Goal: Navigation & Orientation: Find specific page/section

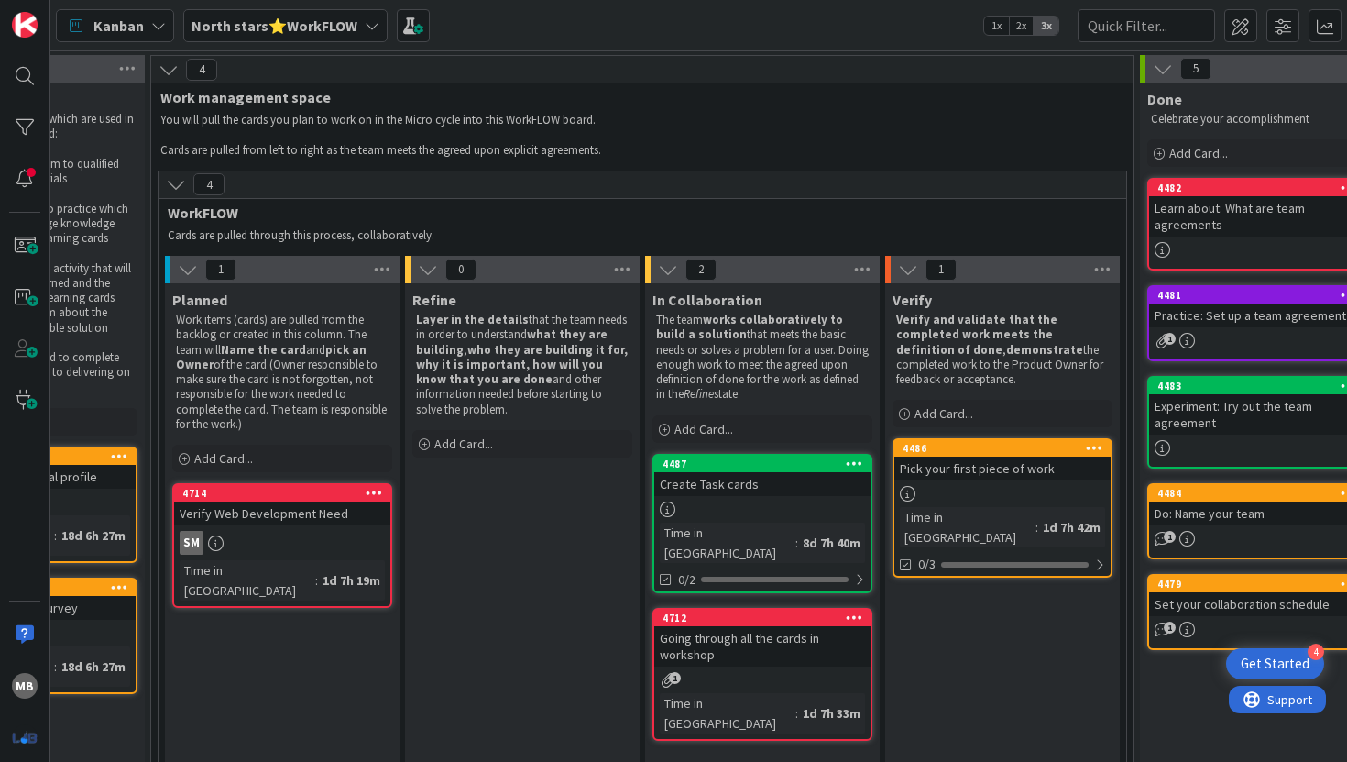
scroll to position [0, 390]
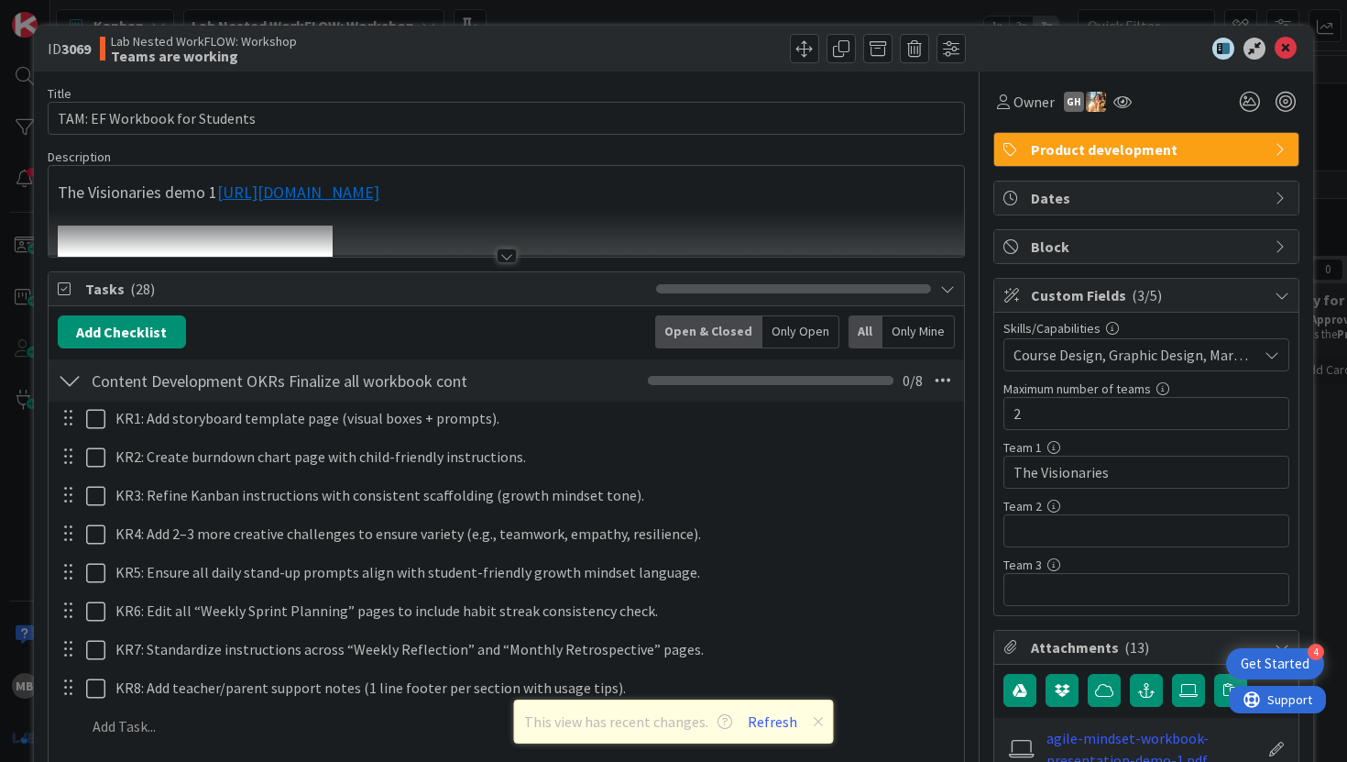
scroll to position [11, 0]
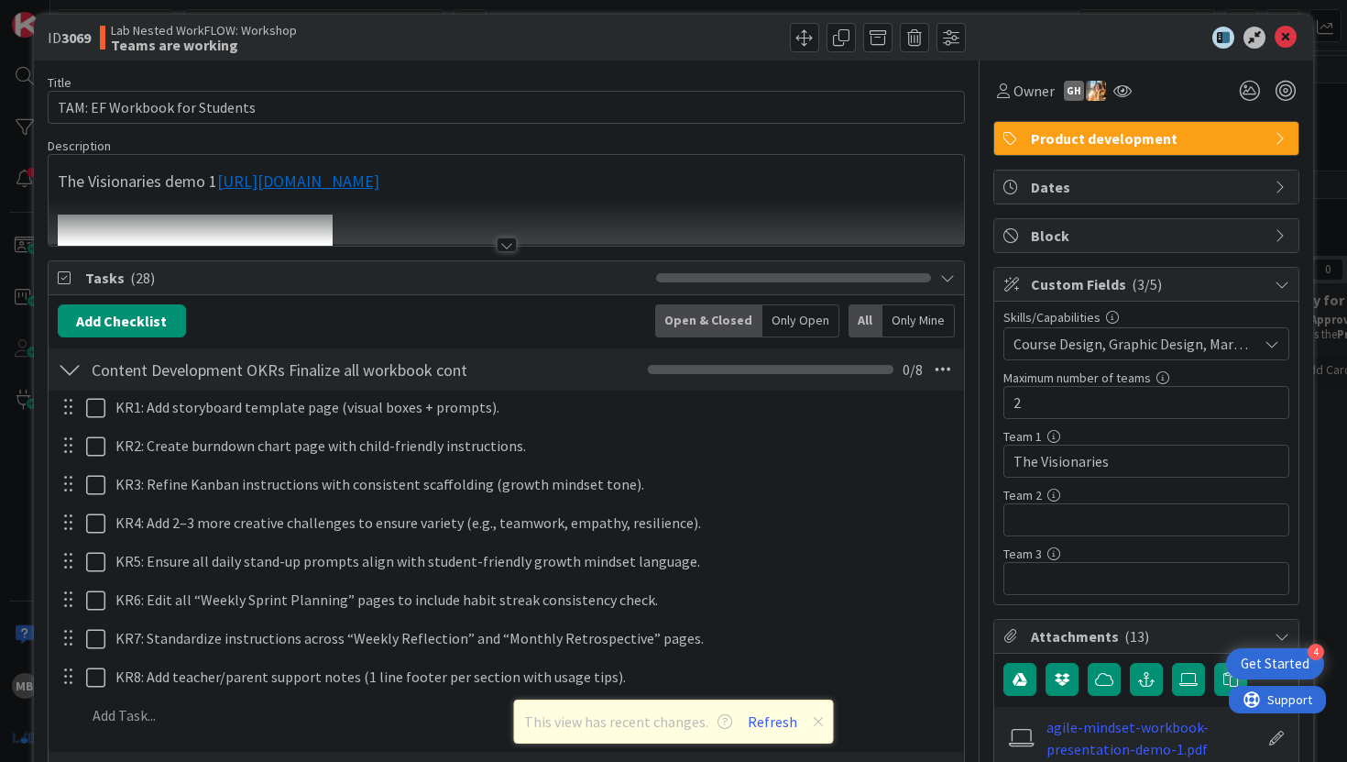
click at [506, 243] on div at bounding box center [507, 244] width 20 height 15
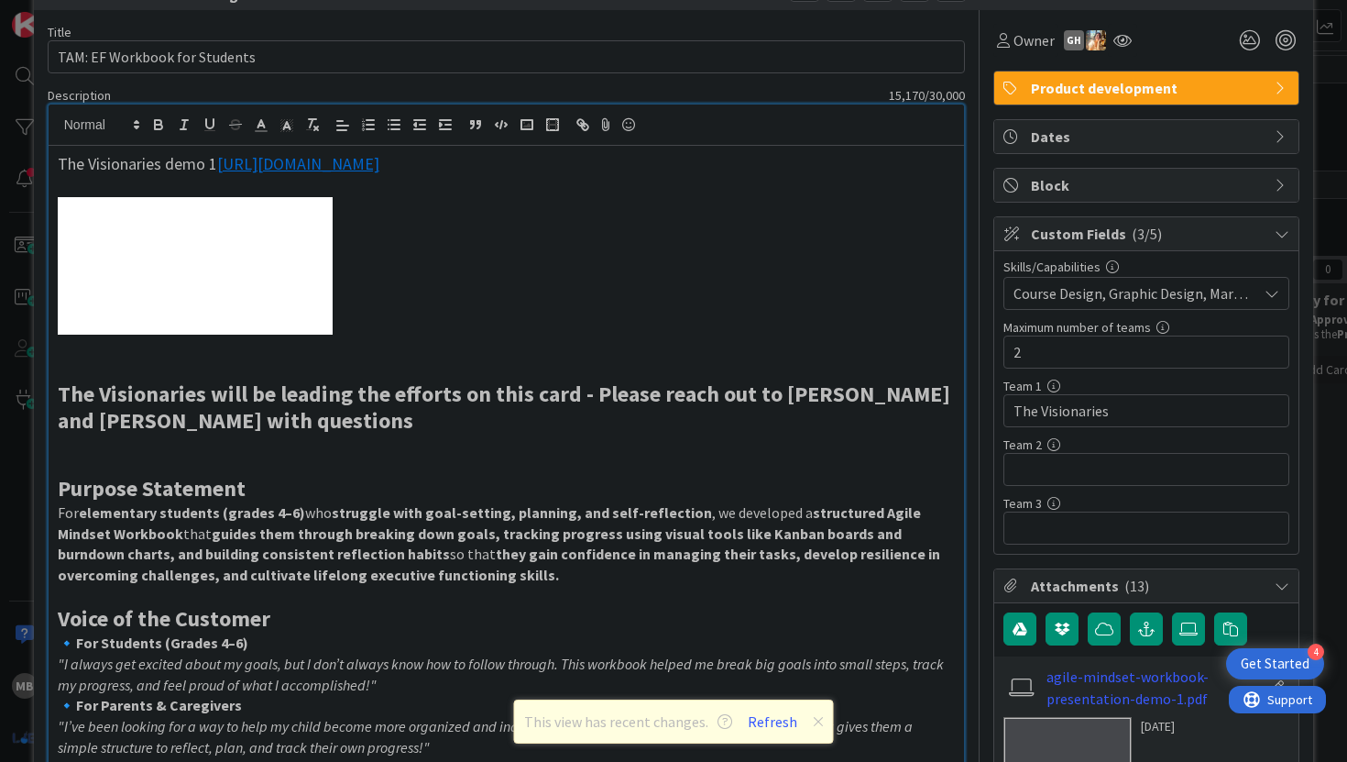
scroll to position [0, 0]
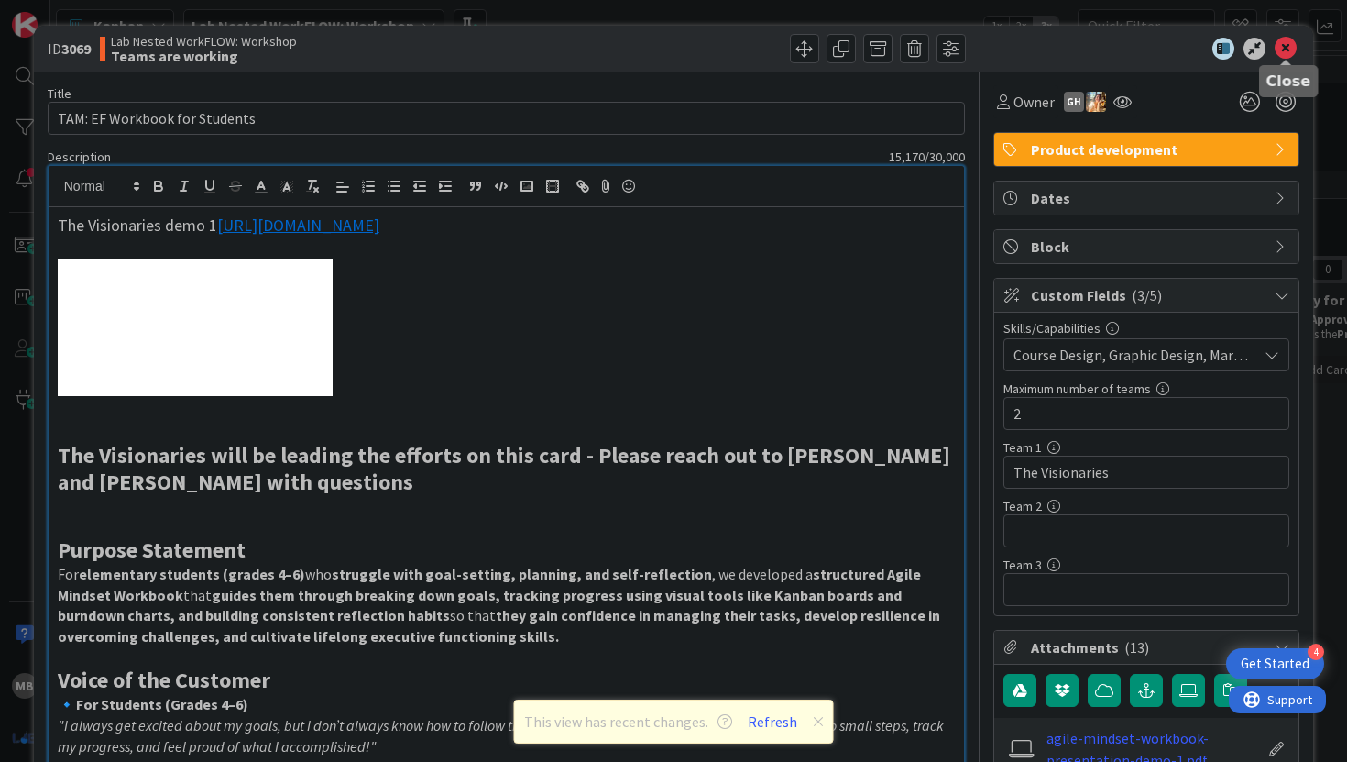
click at [1281, 49] on icon at bounding box center [1286, 49] width 22 height 22
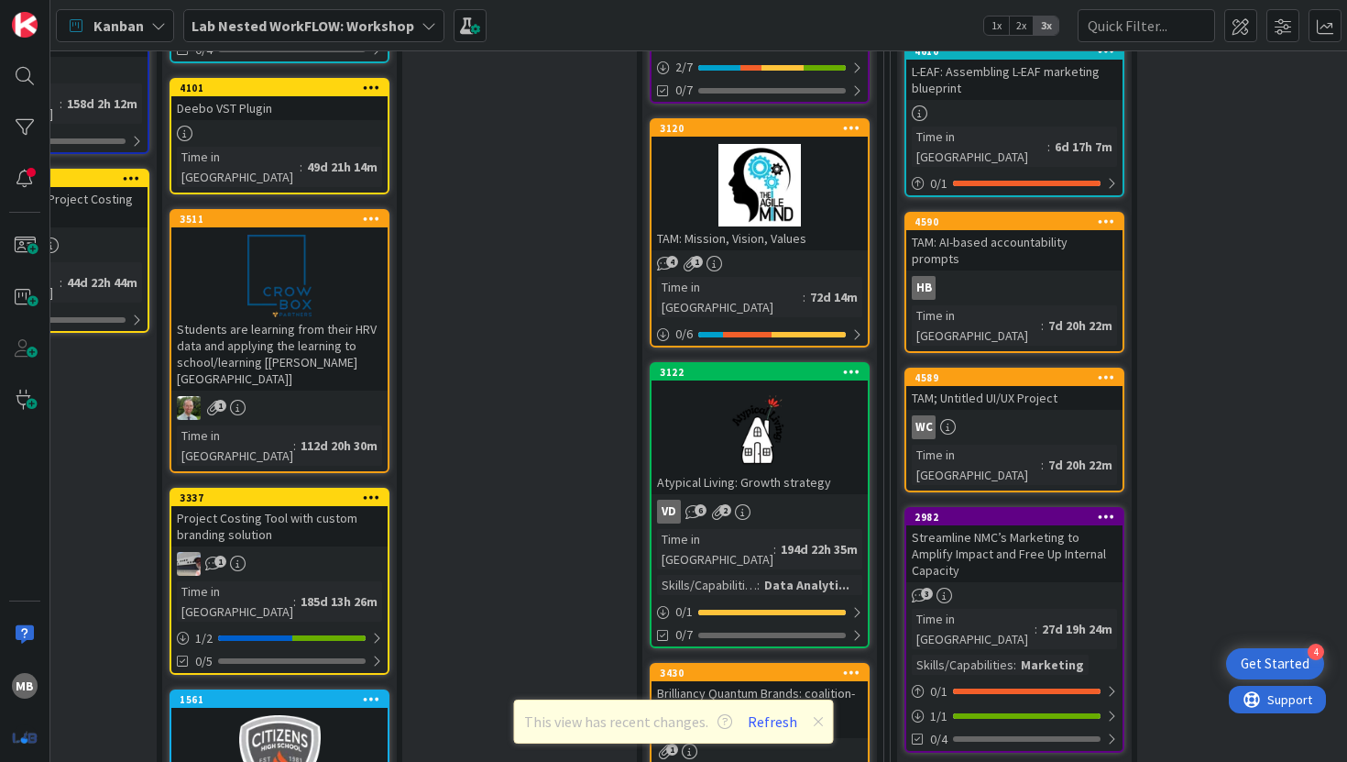
scroll to position [479, 870]
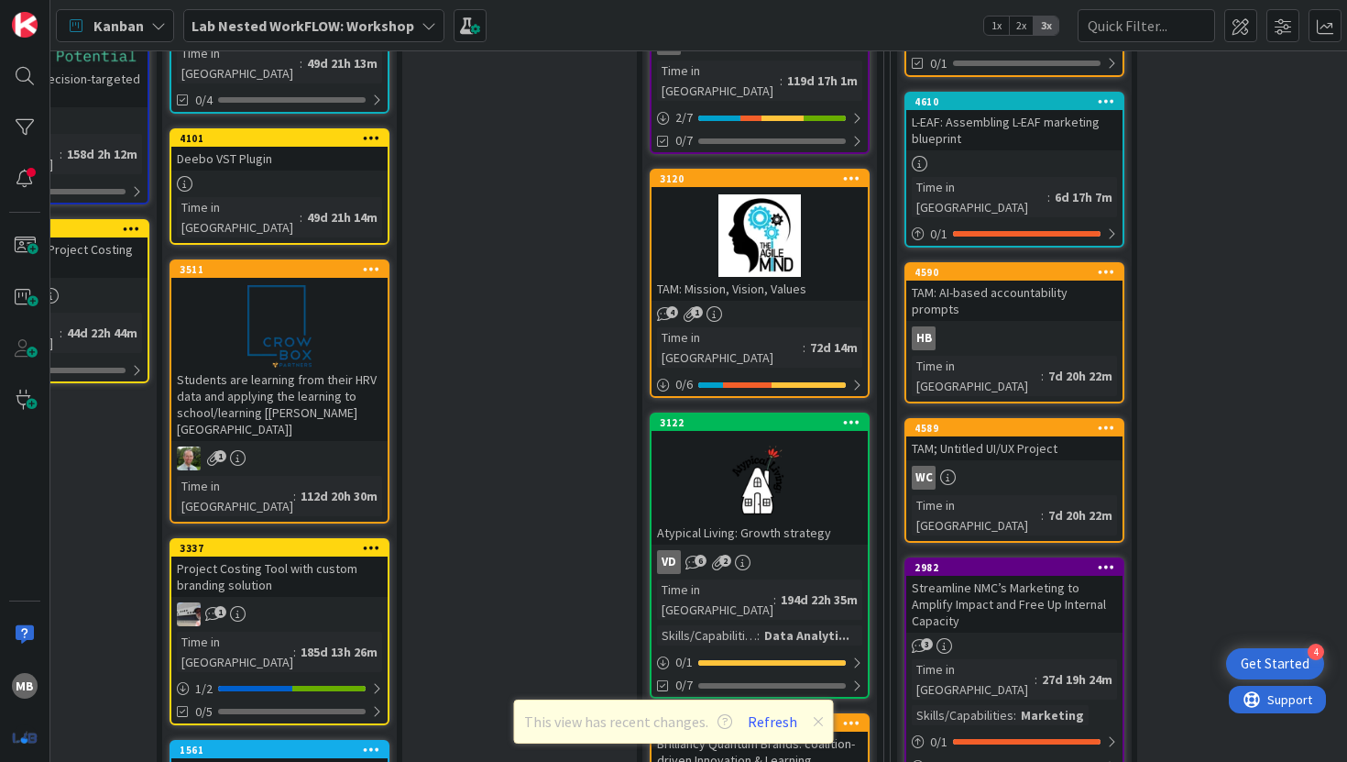
click at [764, 236] on div at bounding box center [760, 235] width 216 height 82
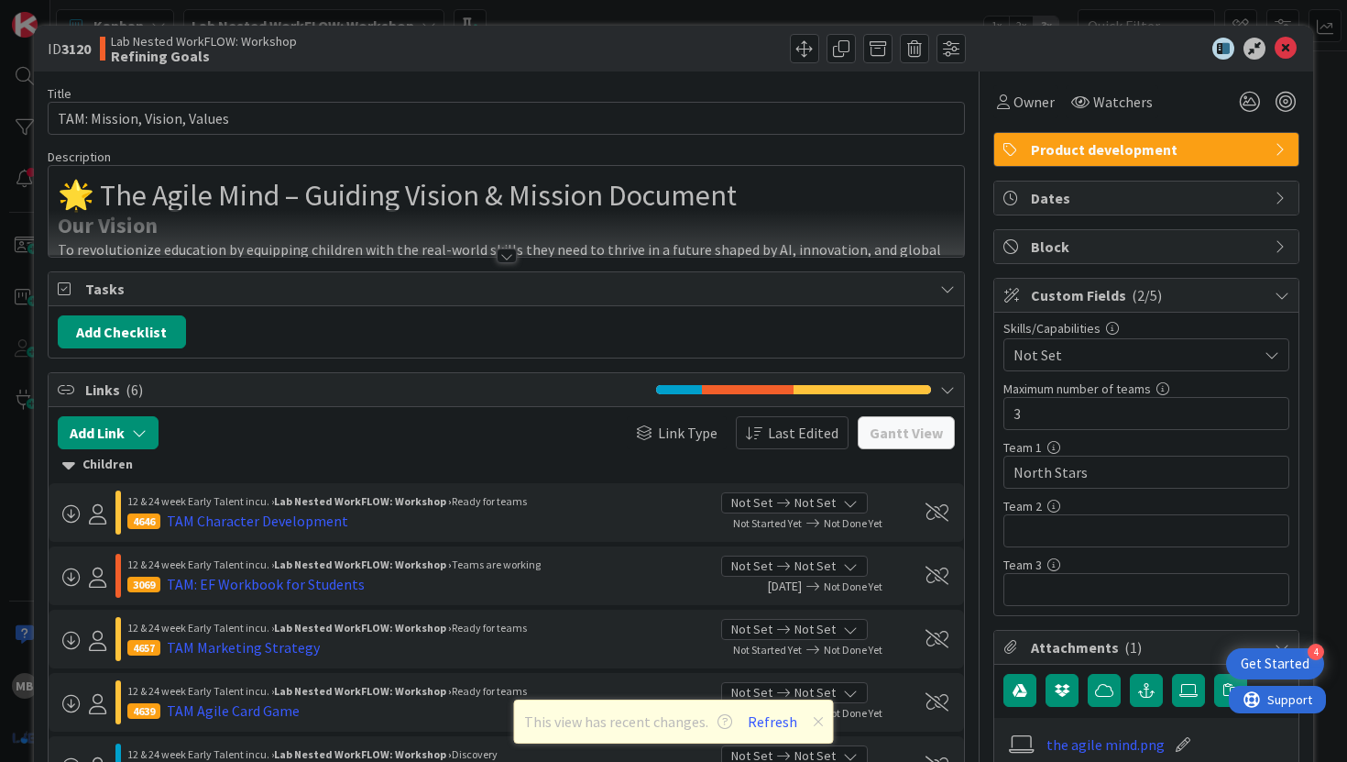
scroll to position [15, 0]
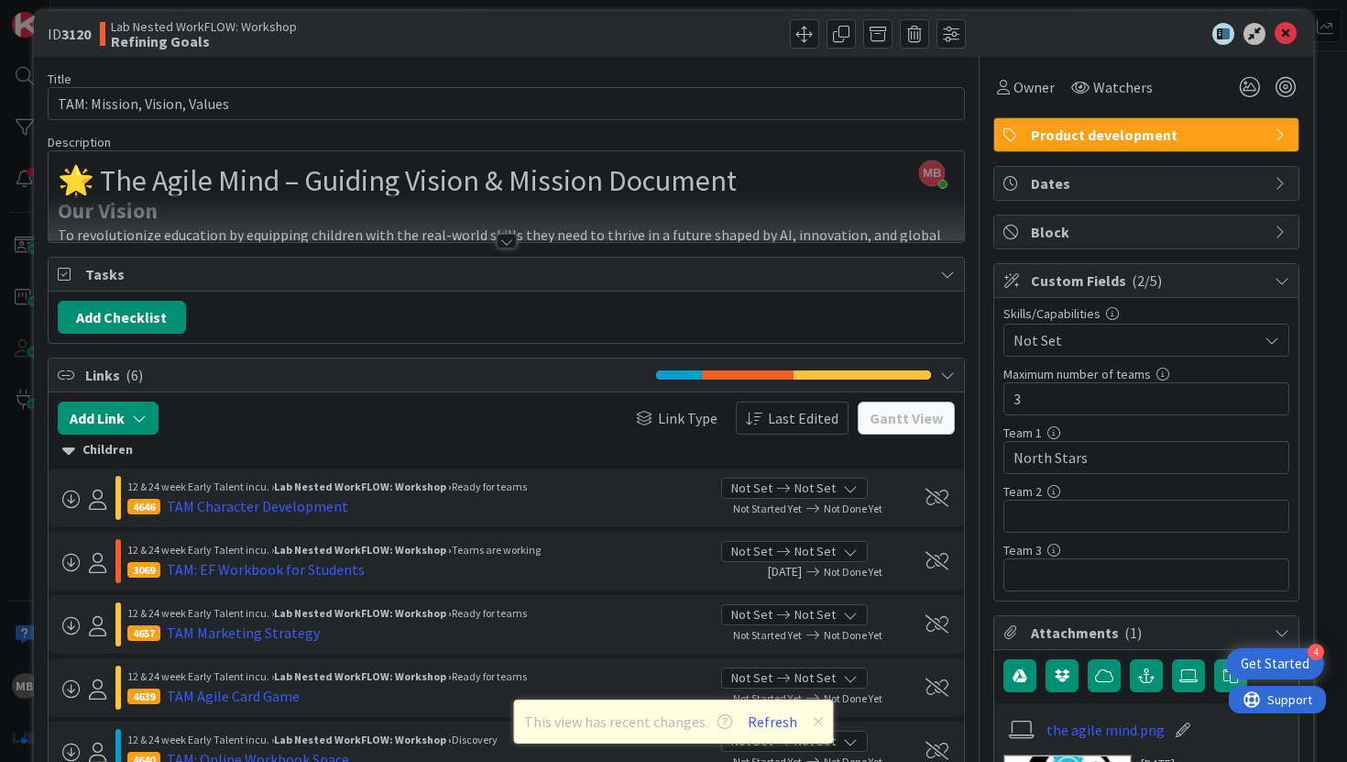
click at [501, 239] on div at bounding box center [507, 241] width 20 height 15
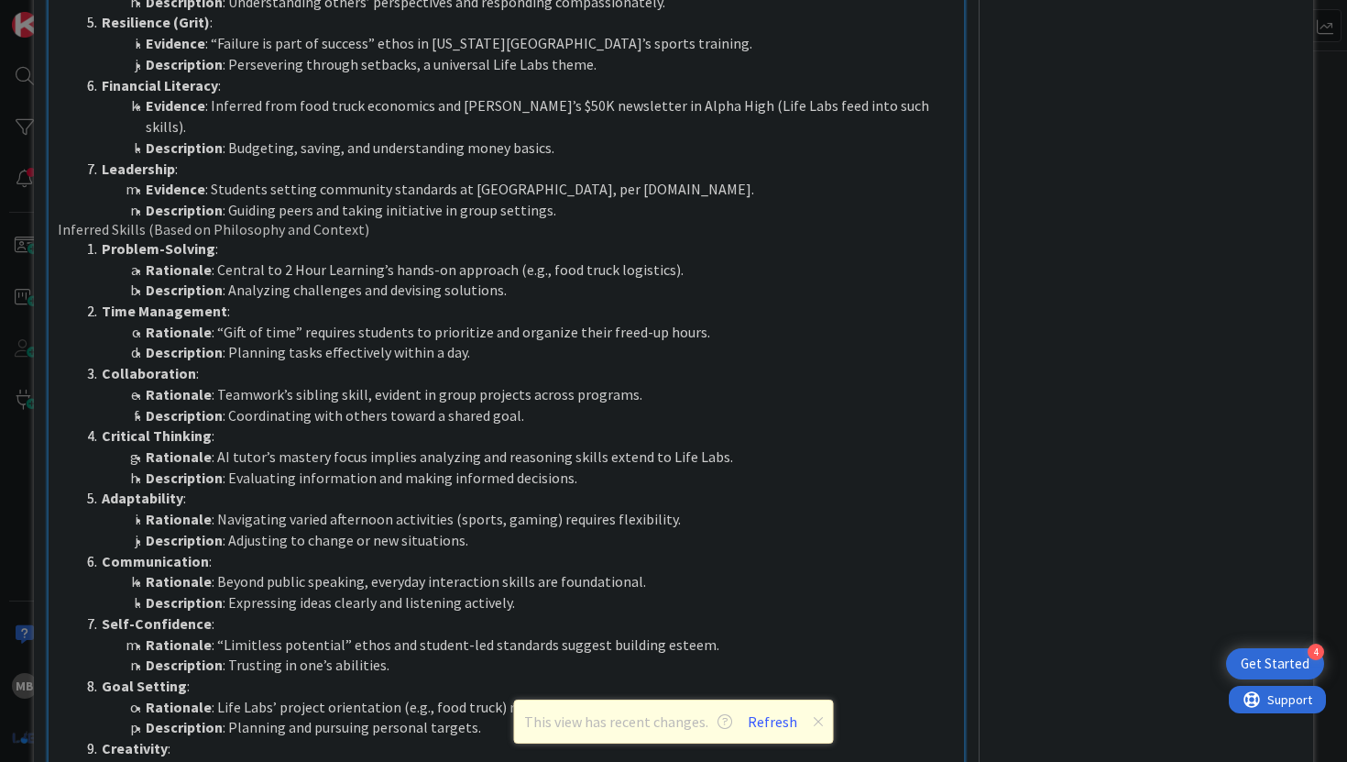
scroll to position [1402, 0]
